Goal: Find specific page/section: Find specific page/section

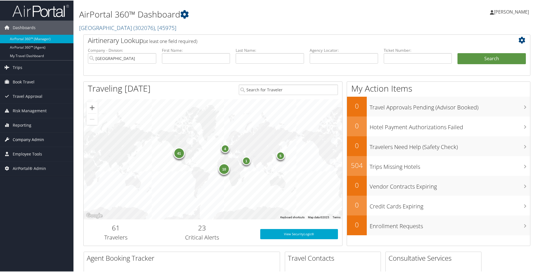
click at [28, 138] on span "Company Admin" at bounding box center [28, 139] width 31 height 14
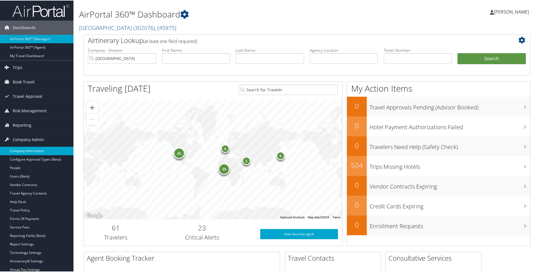
click at [29, 152] on link "Company Information" at bounding box center [37, 150] width 74 height 8
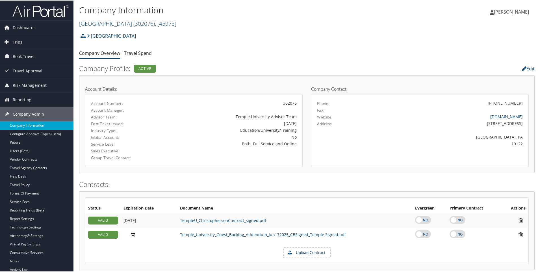
click at [172, 22] on h2 "Temple University ( 302076 ) , [ 45975 ]" at bounding box center [231, 23] width 304 height 10
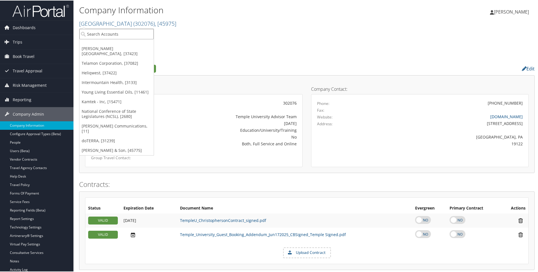
click at [126, 33] on input "search" at bounding box center [116, 33] width 74 height 10
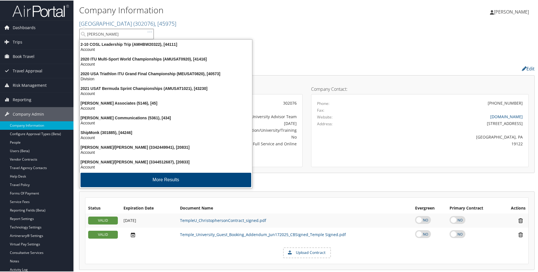
type input "shipmonk"
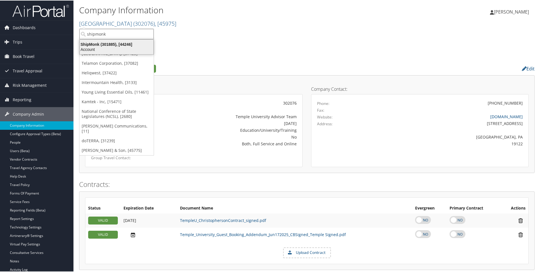
click at [102, 44] on div "ShipMonk (301885), [44246]" at bounding box center [116, 43] width 81 height 5
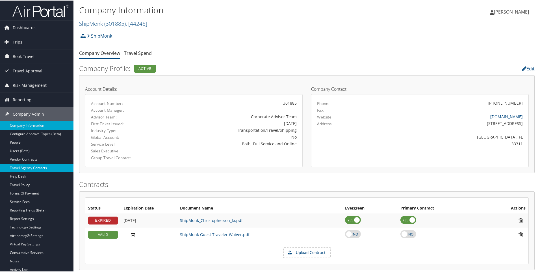
click at [40, 167] on link "Travel Agency Contacts" at bounding box center [37, 167] width 74 height 8
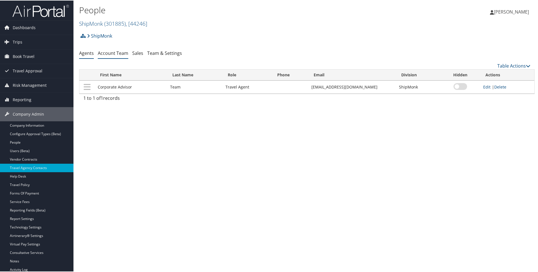
click at [115, 52] on link "Account Team" at bounding box center [113, 52] width 31 height 6
